Goal: Subscribe to service/newsletter

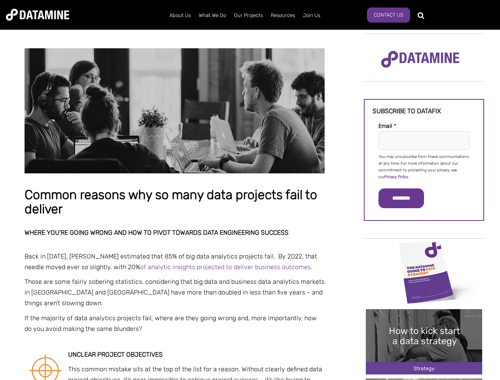
click at [424, 166] on p "You may unsubscribe from these communications at any time. For more information…" at bounding box center [424, 167] width 91 height 27
click at [406, 198] on input "*********" at bounding box center [402, 199] width 46 height 20
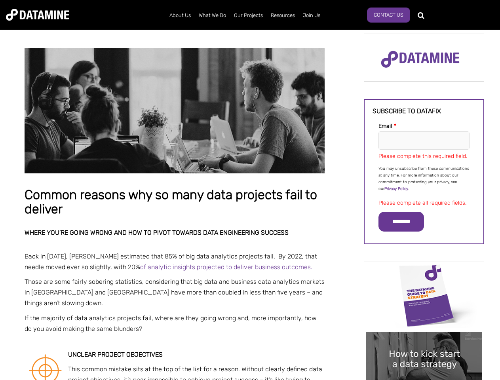
click at [424, 272] on img "Image grid with {{ image_count }} images." at bounding box center [424, 295] width 116 height 65
click at [424, 272] on div "✕" at bounding box center [250, 190] width 500 height 380
click at [424, 342] on div "✕" at bounding box center [250, 190] width 500 height 380
click at [424, 342] on img "Image grid with {{ image_count }} images." at bounding box center [424, 364] width 116 height 65
click at [424, 379] on div "✕" at bounding box center [250, 190] width 500 height 380
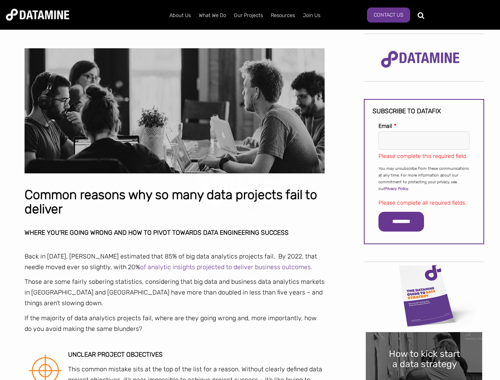
click at [424, 379] on div "✕" at bounding box center [250, 190] width 500 height 380
